Goal: Navigation & Orientation: Find specific page/section

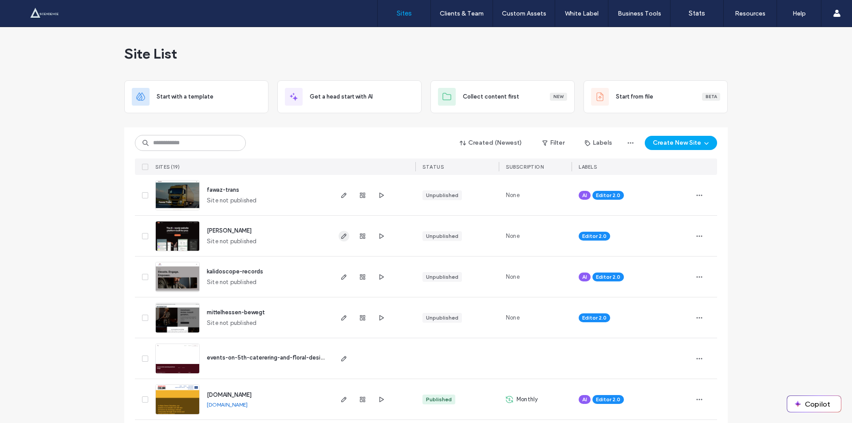
click at [343, 241] on span "button" at bounding box center [344, 236] width 11 height 11
click at [378, 237] on icon "button" at bounding box center [381, 236] width 7 height 7
